Goal: Task Accomplishment & Management: Manage account settings

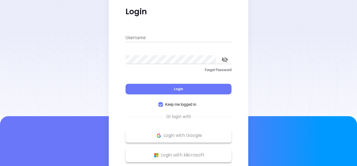
click at [146, 38] on input "Username" at bounding box center [179, 37] width 106 height 9
type input "[PERSON_NAME]"
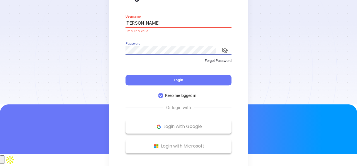
scroll to position [18, 0]
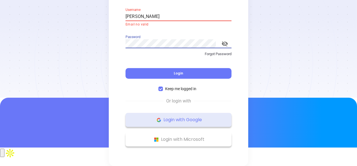
click at [187, 119] on p "Login with Google" at bounding box center [178, 119] width 101 height 8
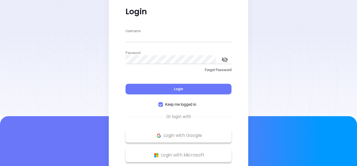
type input "[PERSON_NAME]"
click at [220, 61] on button "toggle password visibility" at bounding box center [224, 59] width 13 height 13
click at [159, 103] on input "Keep me logged in" at bounding box center [161, 104] width 4 height 4
checkbox input "false"
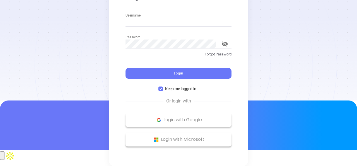
scroll to position [8, 0]
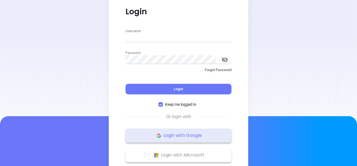
type input "[PERSON_NAME]"
click at [180, 135] on p "Login with Google" at bounding box center [178, 135] width 101 height 8
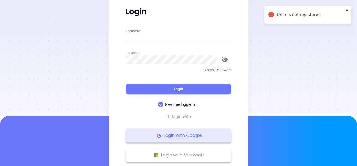
type input "[PERSON_NAME]"
click at [176, 138] on p "Login with Google" at bounding box center [178, 135] width 101 height 8
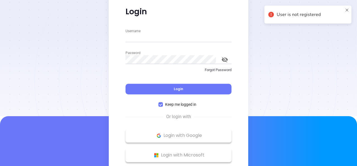
type input "[PERSON_NAME]"
click at [176, 138] on p "Login with Google" at bounding box center [178, 135] width 101 height 8
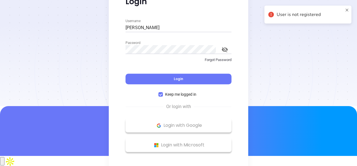
scroll to position [16, 0]
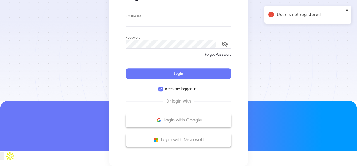
scroll to position [16, 0]
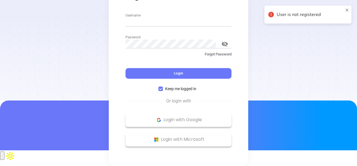
type input "[PERSON_NAME]"
click at [218, 57] on p "Forgot Password" at bounding box center [179, 54] width 106 height 6
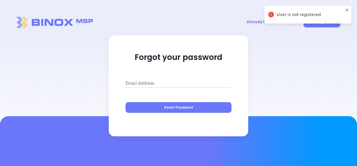
click at [136, 80] on input "Email Address" at bounding box center [179, 83] width 106 height 9
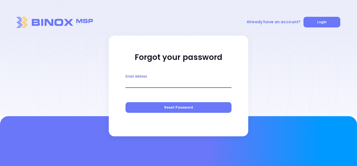
type input "[PERSON_NAME][EMAIL_ADDRESS][DOMAIN_NAME]"
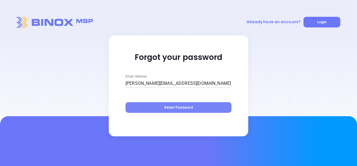
click at [167, 109] on span "Reset Password" at bounding box center [178, 107] width 29 height 5
